Goal: Check status

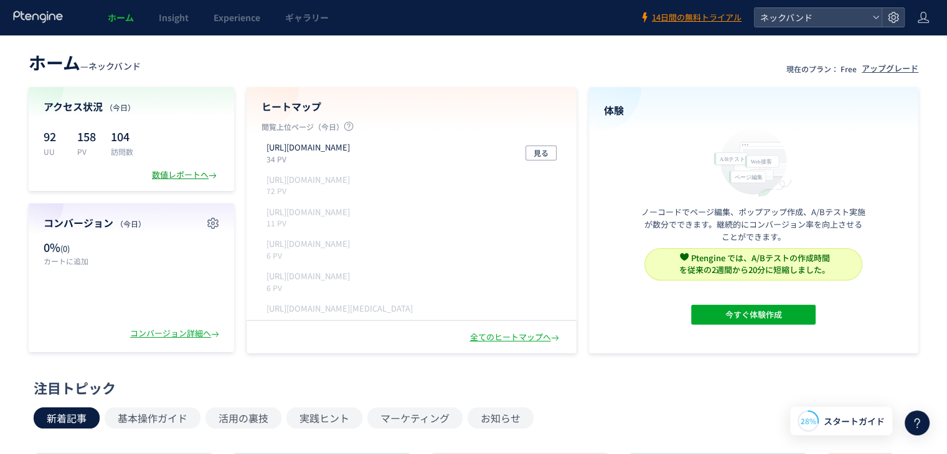
click at [185, 176] on div "数値レポートへ" at bounding box center [185, 175] width 67 height 12
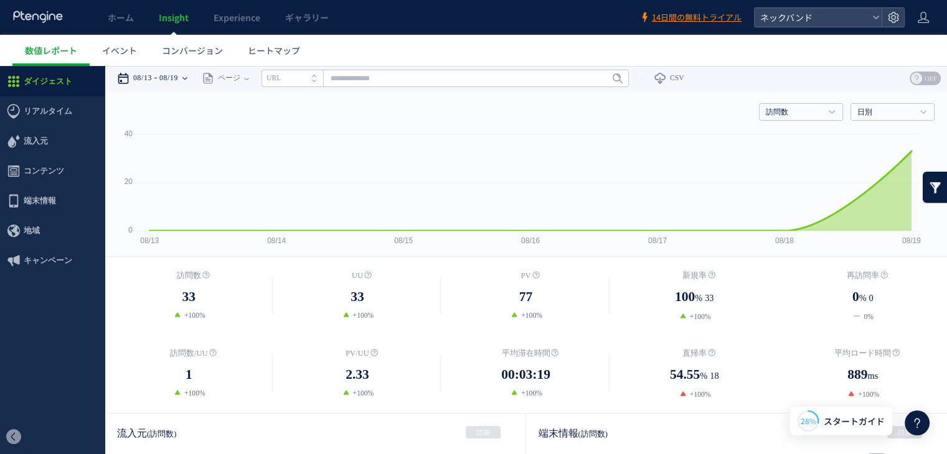
click at [178, 82] on time "08/19" at bounding box center [168, 78] width 19 height 25
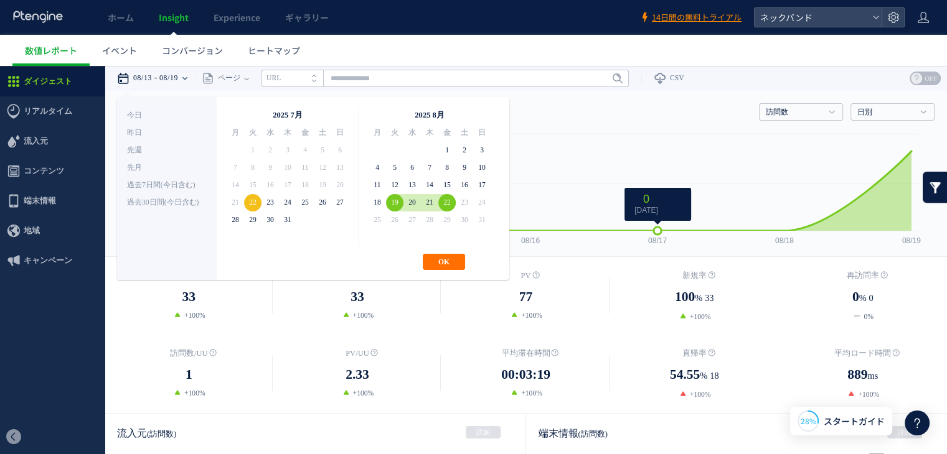
click at [615, 139] on rect at bounding box center [521, 192] width 808 height 128
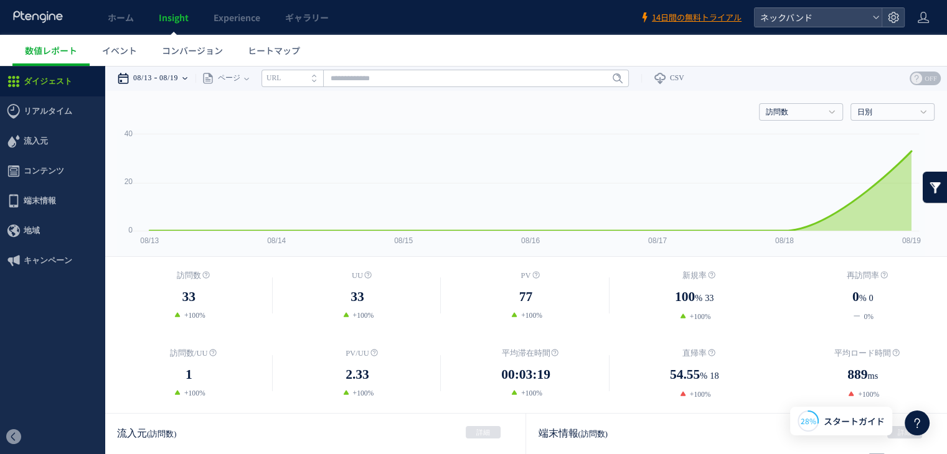
click at [178, 82] on time "08/19" at bounding box center [168, 78] width 19 height 25
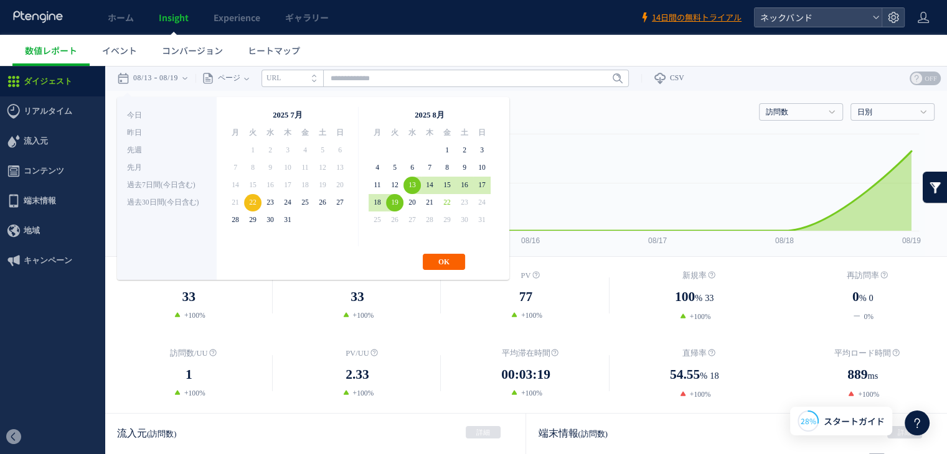
click at [453, 255] on button "OK" at bounding box center [444, 262] width 42 height 16
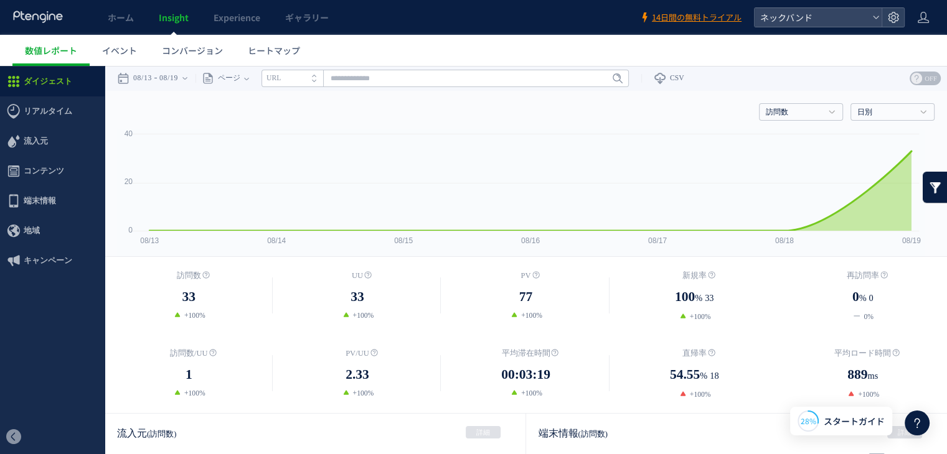
click at [171, 78] on time "08/19" at bounding box center [168, 78] width 19 height 25
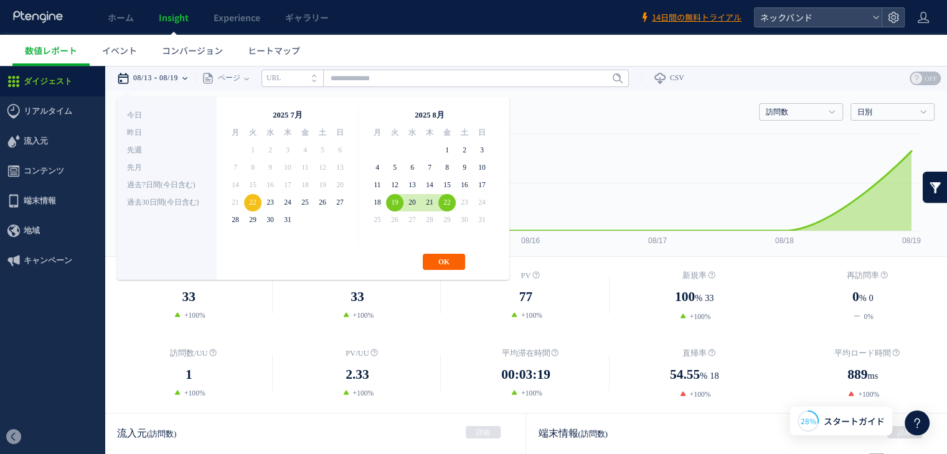
click at [447, 260] on button "OK" at bounding box center [444, 262] width 42 height 16
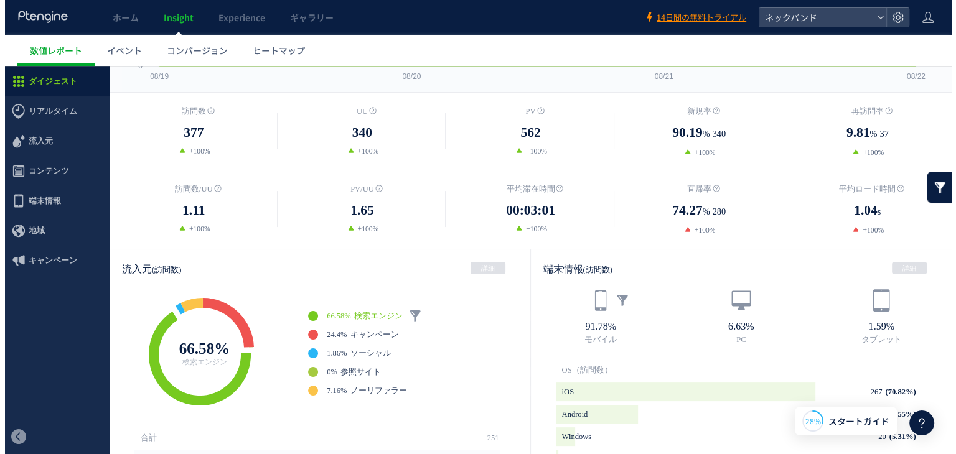
scroll to position [249, 0]
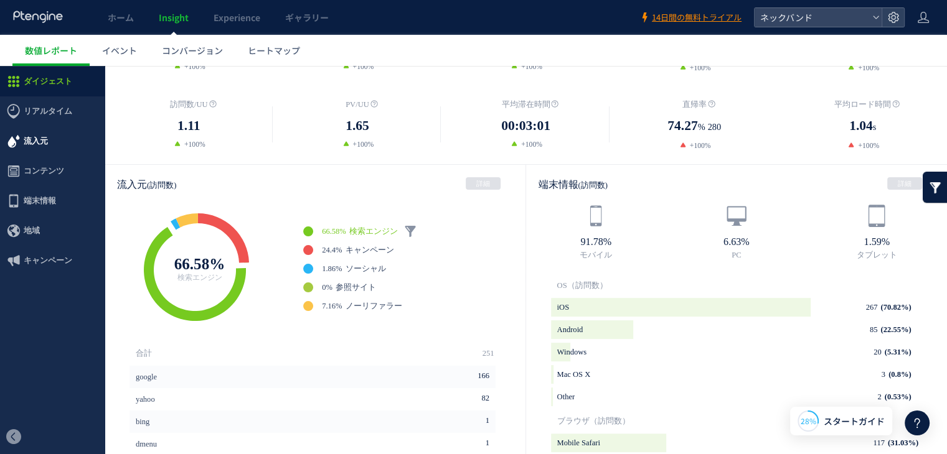
click at [32, 148] on span "流入元" at bounding box center [36, 141] width 24 height 30
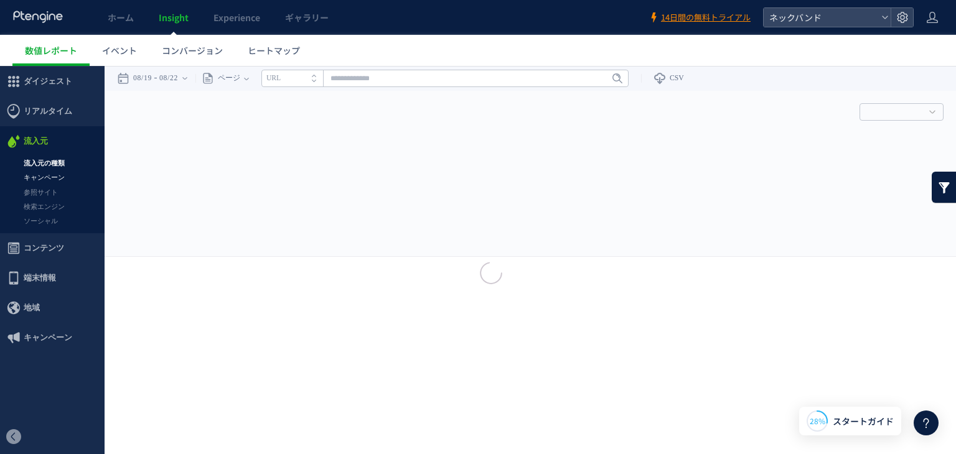
click at [202, 25] on div at bounding box center [208, 12] width 12 height 25
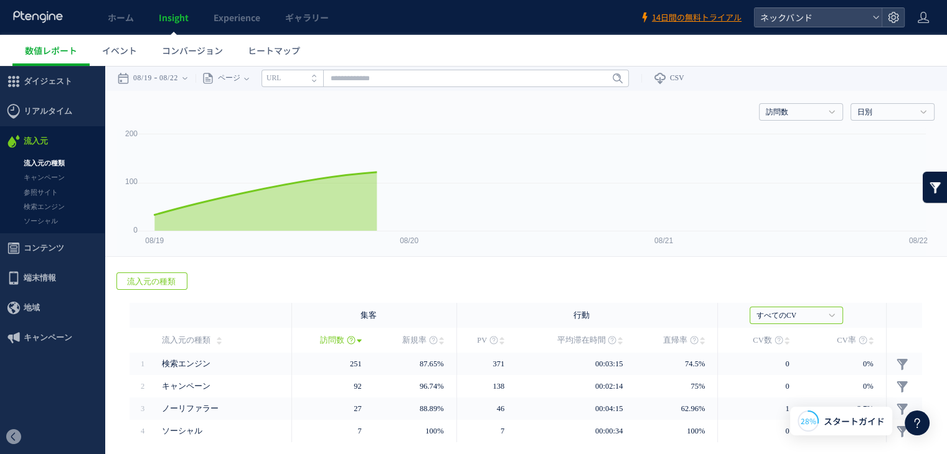
click at [51, 177] on link "キャンペーン" at bounding box center [52, 178] width 105 height 14
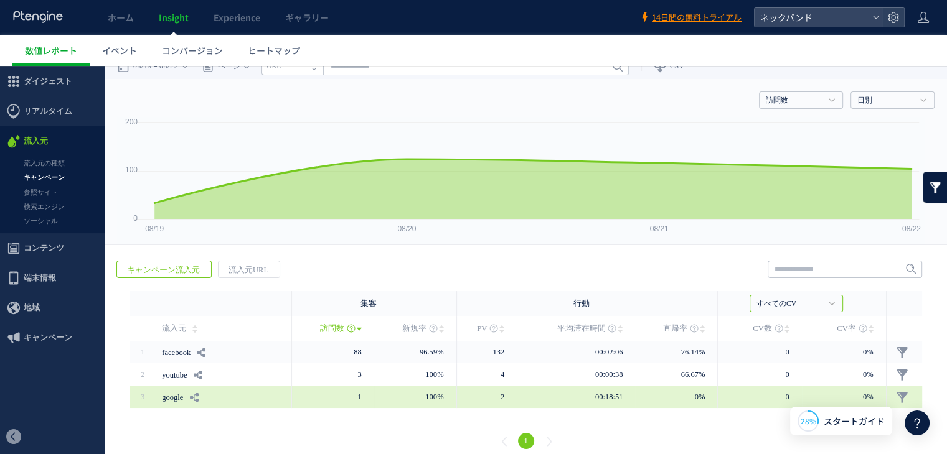
scroll to position [22, 0]
